Goal: Task Accomplishment & Management: Manage account settings

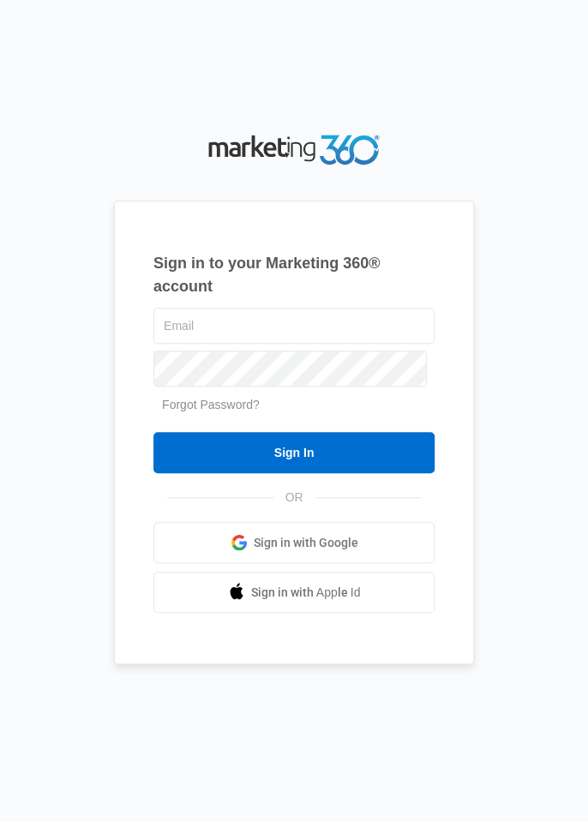
click at [331, 344] on input "text" at bounding box center [293, 326] width 281 height 36
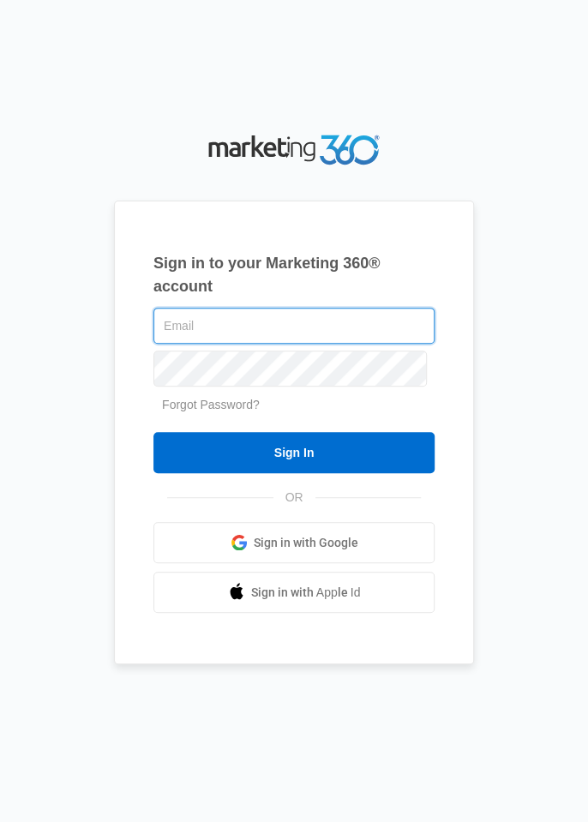
type input "[EMAIL_ADDRESS][DOMAIN_NAME]"
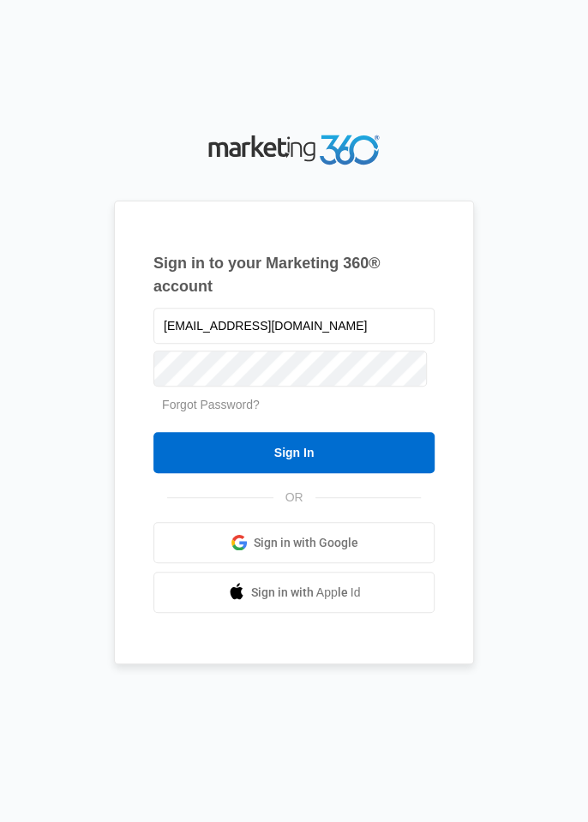
click at [153, 432] on input "Sign In" at bounding box center [293, 452] width 281 height 41
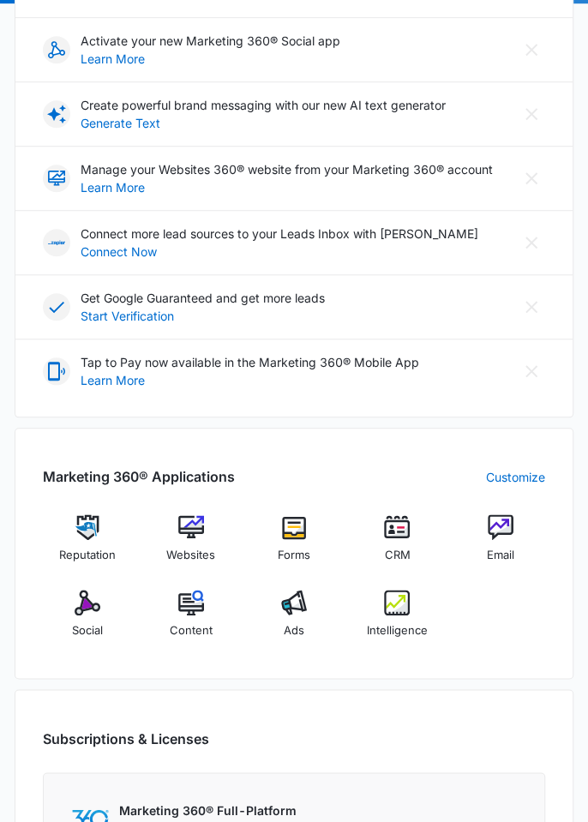
scroll to position [306, 0]
click at [89, 604] on img at bounding box center [88, 602] width 26 height 26
